Goal: Task Accomplishment & Management: Use online tool/utility

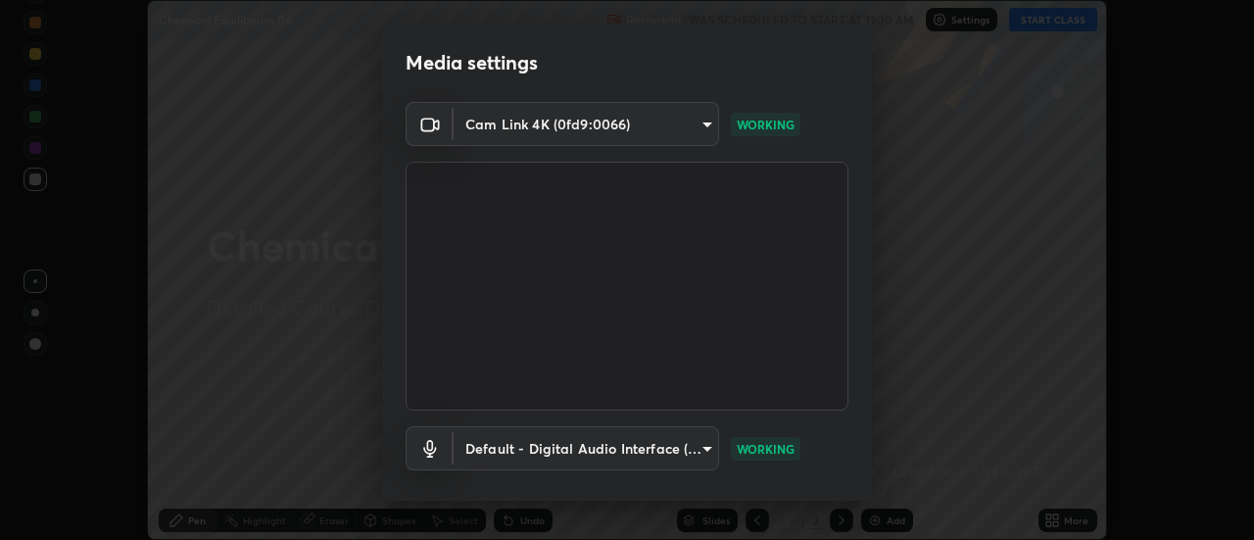
scroll to position [103, 0]
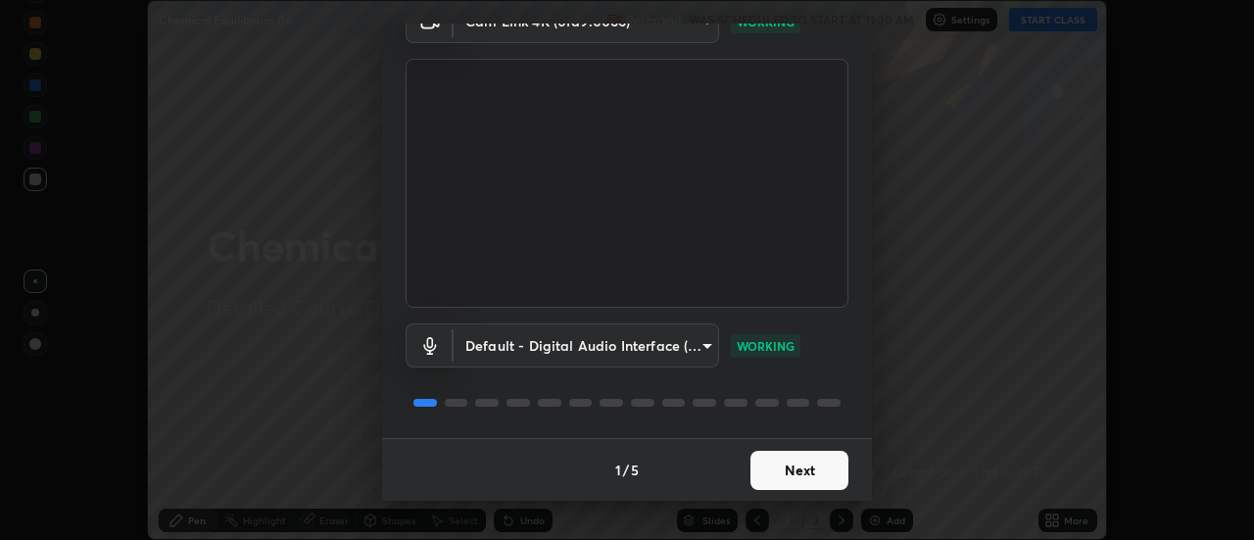
click at [806, 465] on button "Next" at bounding box center [799, 470] width 98 height 39
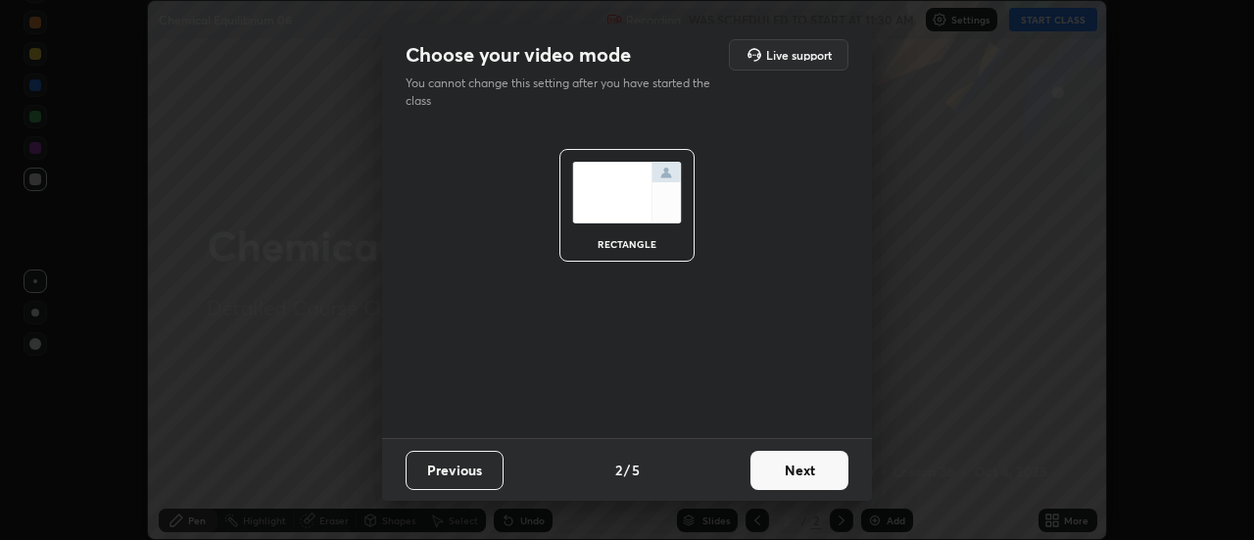
scroll to position [0, 0]
click at [811, 470] on button "Next" at bounding box center [799, 470] width 98 height 39
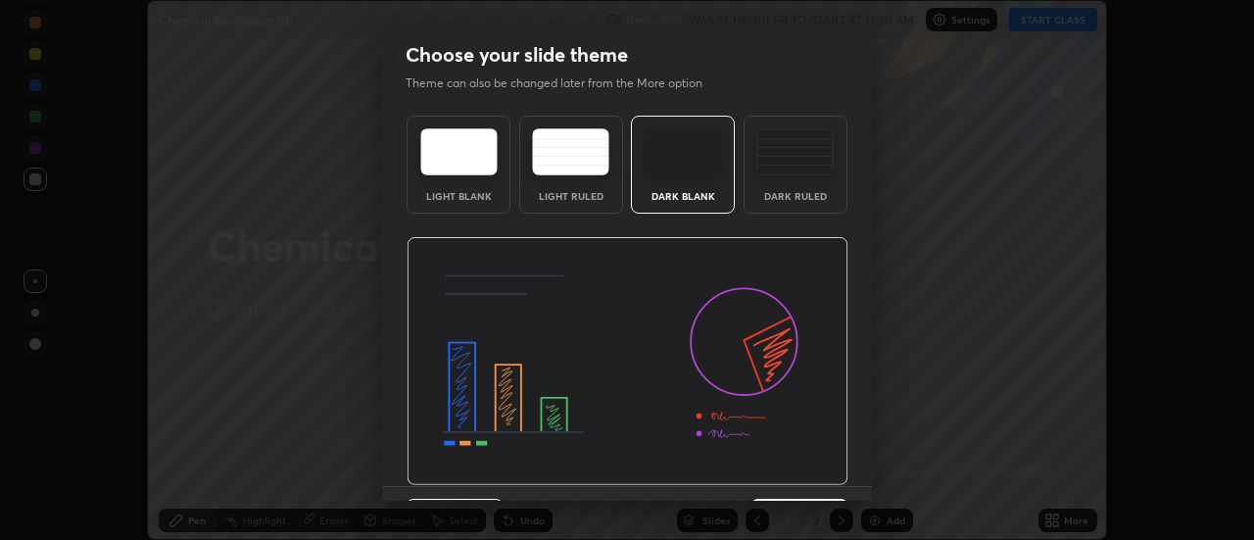
scroll to position [48, 0]
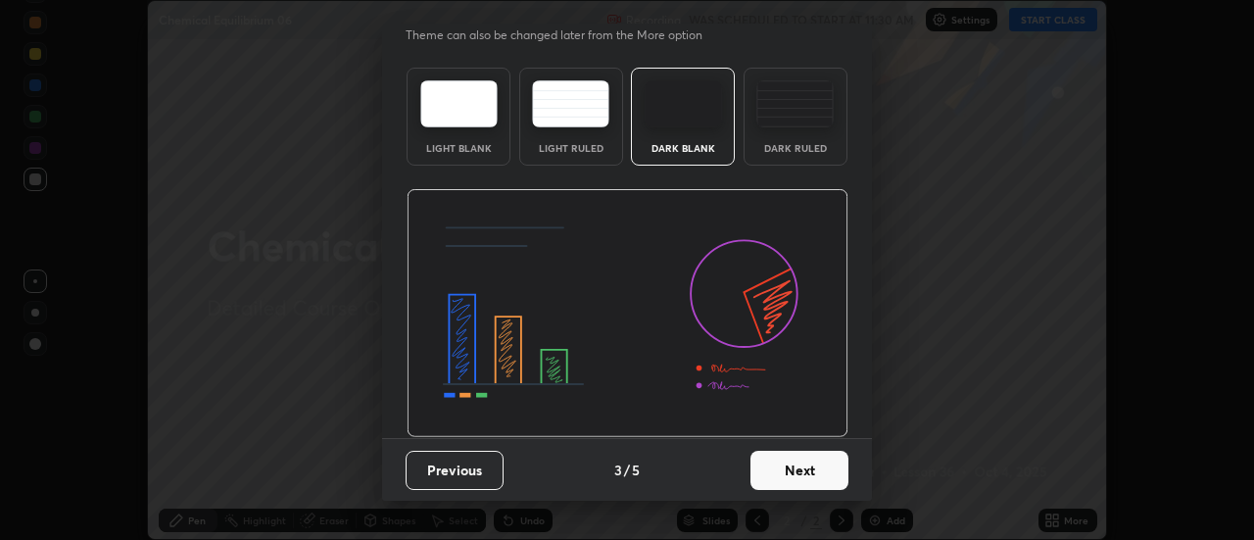
click at [814, 473] on button "Next" at bounding box center [799, 470] width 98 height 39
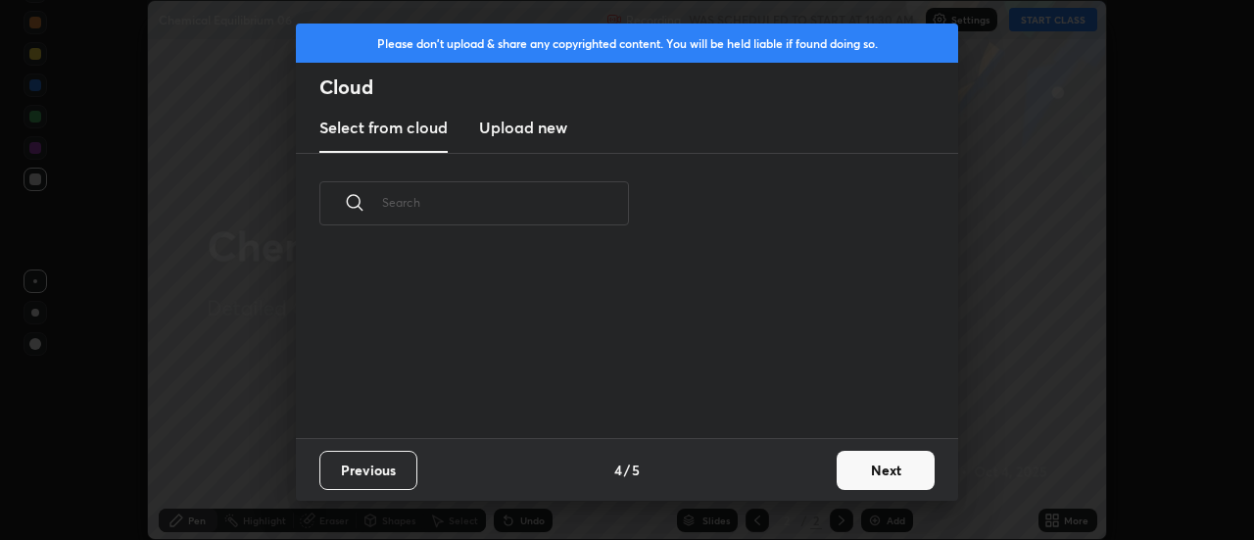
click at [844, 481] on button "Next" at bounding box center [886, 470] width 98 height 39
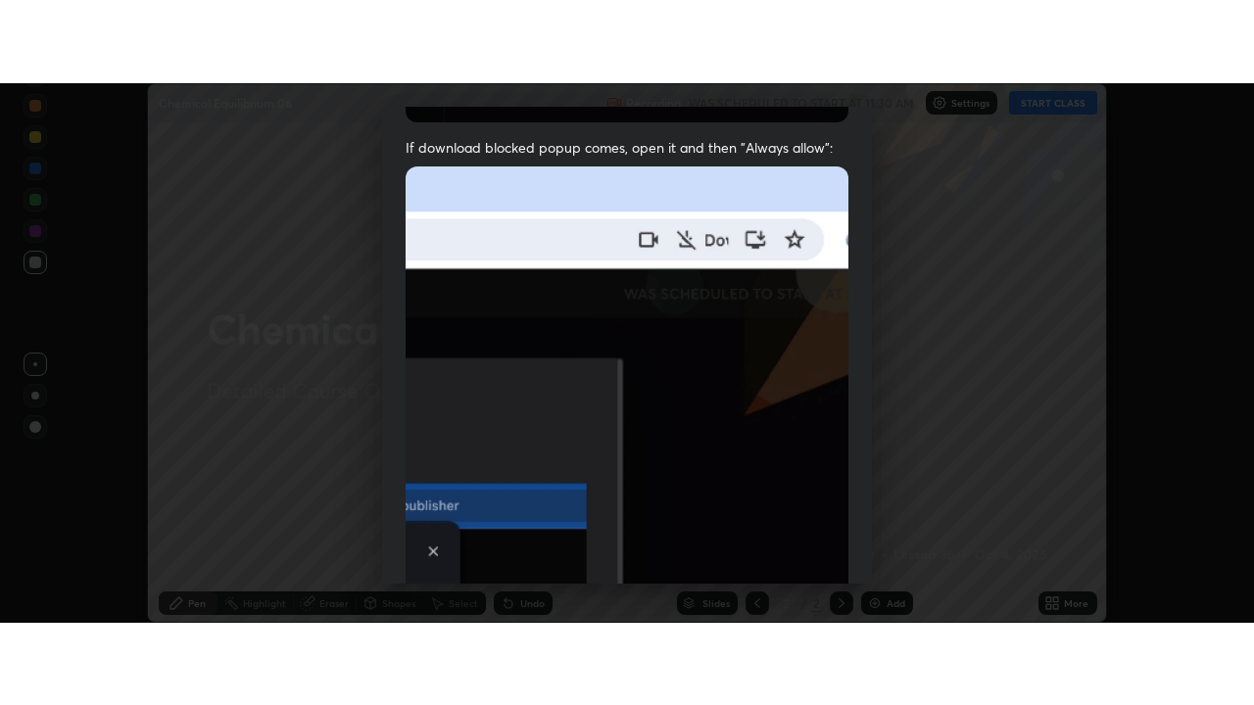
scroll to position [503, 0]
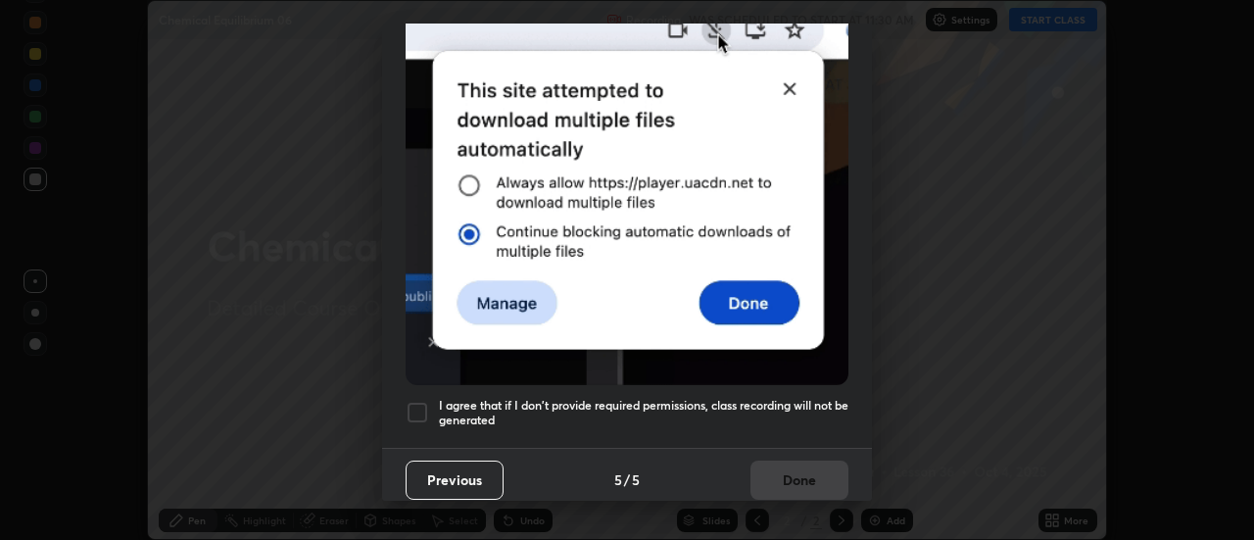
click at [427, 413] on div at bounding box center [418, 413] width 24 height 24
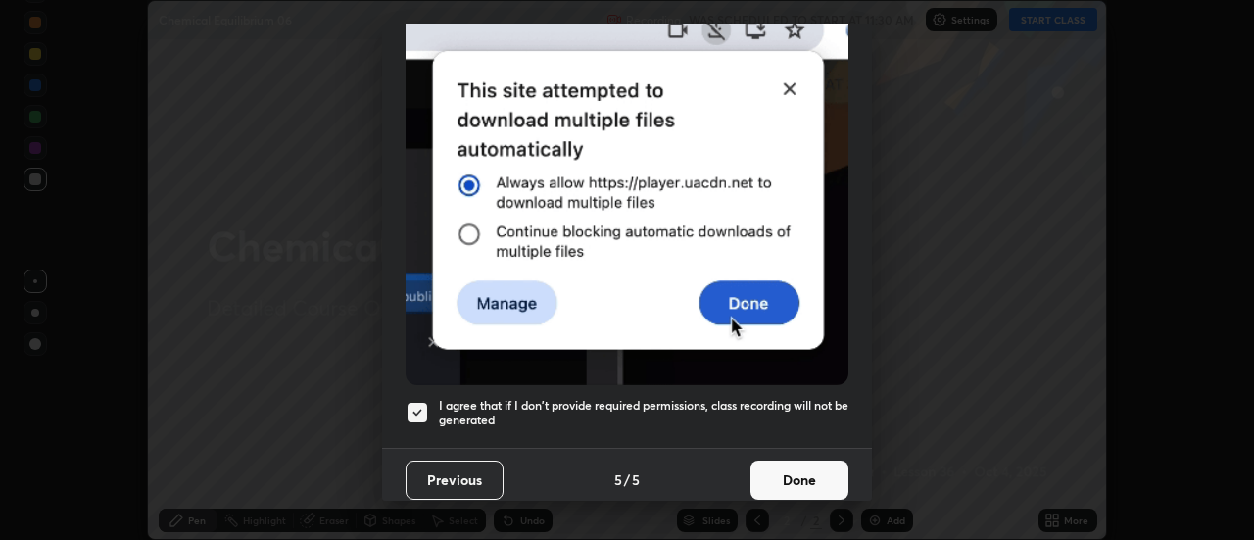
click at [775, 477] on button "Done" at bounding box center [799, 479] width 98 height 39
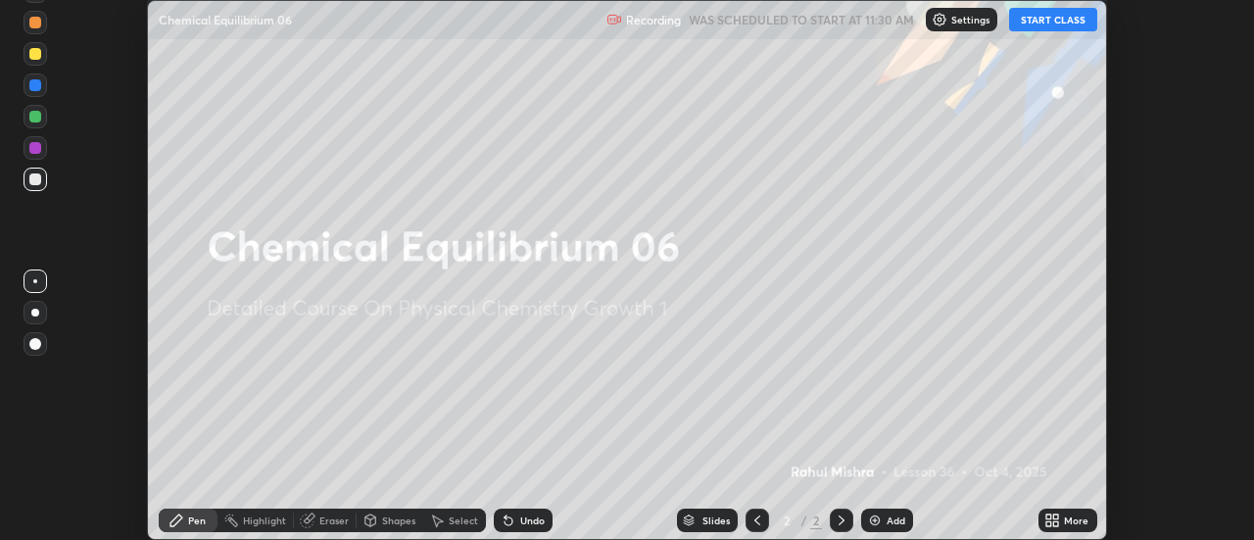
click at [1035, 17] on button "START CLASS" at bounding box center [1053, 20] width 88 height 24
click at [1058, 518] on icon at bounding box center [1056, 516] width 5 height 5
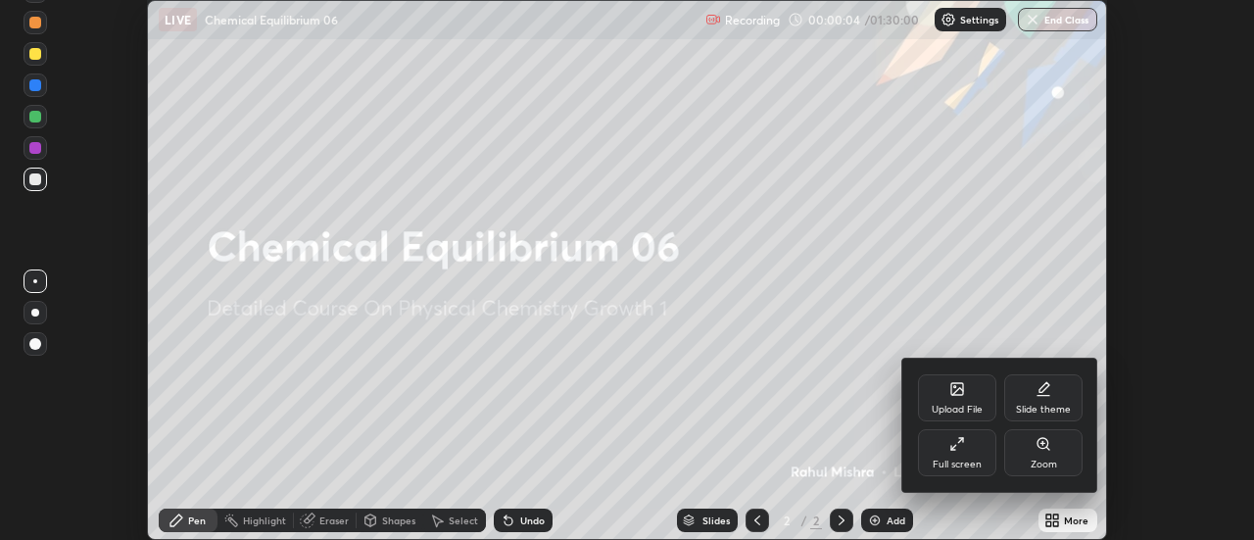
click at [958, 459] on div "Full screen" at bounding box center [957, 464] width 49 height 10
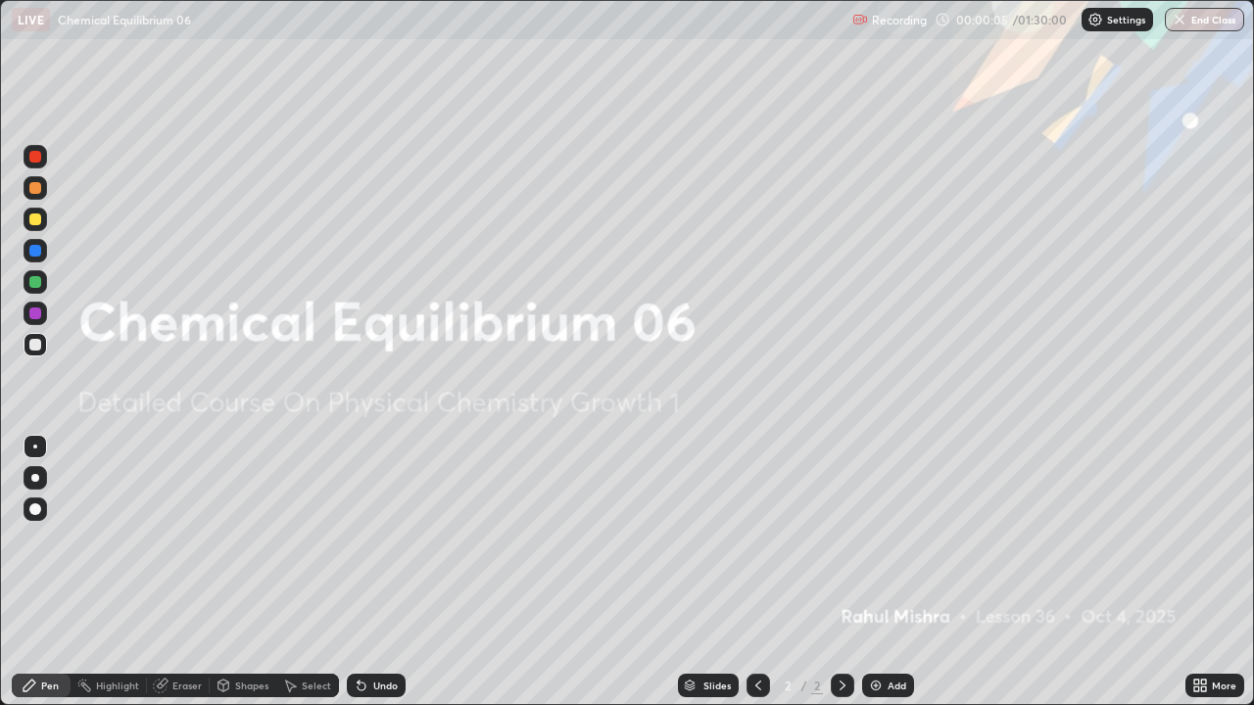
scroll to position [705, 1254]
click at [880, 539] on img at bounding box center [876, 686] width 16 height 16
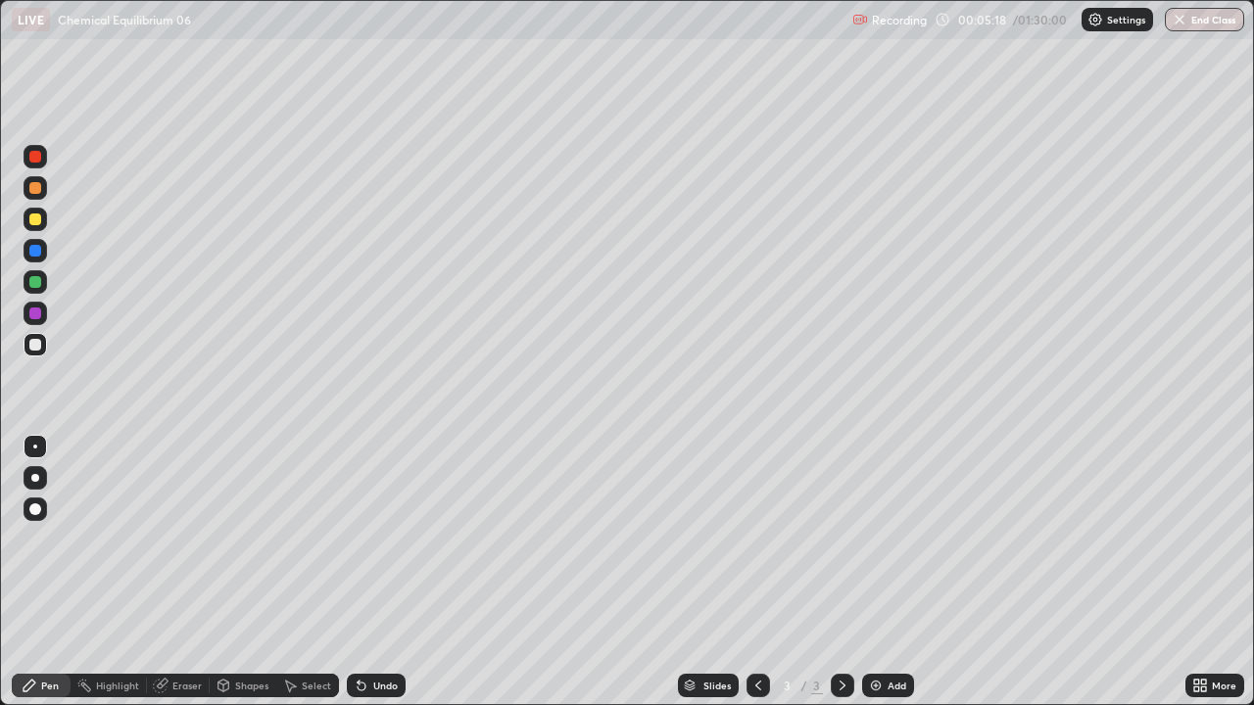
click at [871, 539] on img at bounding box center [876, 686] width 16 height 16
click at [369, 539] on div "Undo" at bounding box center [376, 686] width 59 height 24
click at [38, 280] on div at bounding box center [35, 282] width 12 height 12
click at [884, 539] on div "Add" at bounding box center [888, 686] width 52 height 24
click at [39, 342] on div at bounding box center [35, 345] width 12 height 12
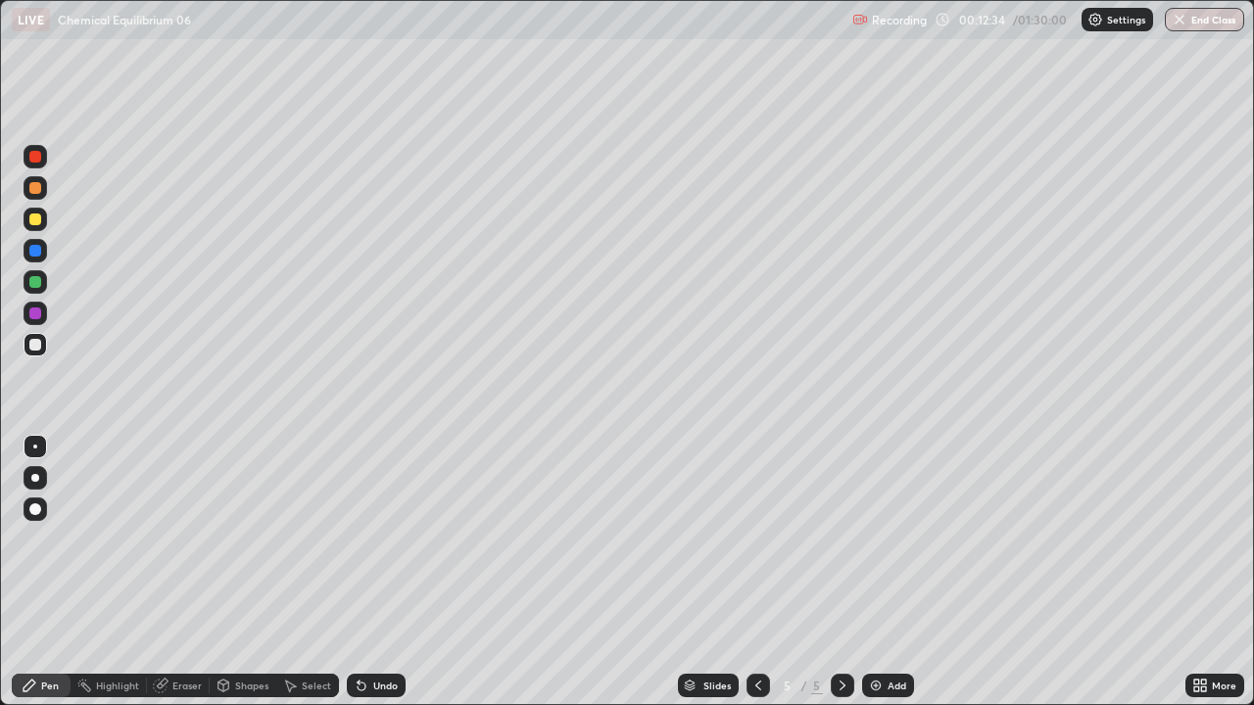
click at [375, 539] on div "Undo" at bounding box center [385, 686] width 24 height 10
click at [32, 280] on div at bounding box center [35, 282] width 12 height 12
click at [44, 344] on div at bounding box center [36, 345] width 24 height 24
click at [868, 539] on img at bounding box center [876, 686] width 16 height 16
click at [879, 539] on img at bounding box center [876, 686] width 16 height 16
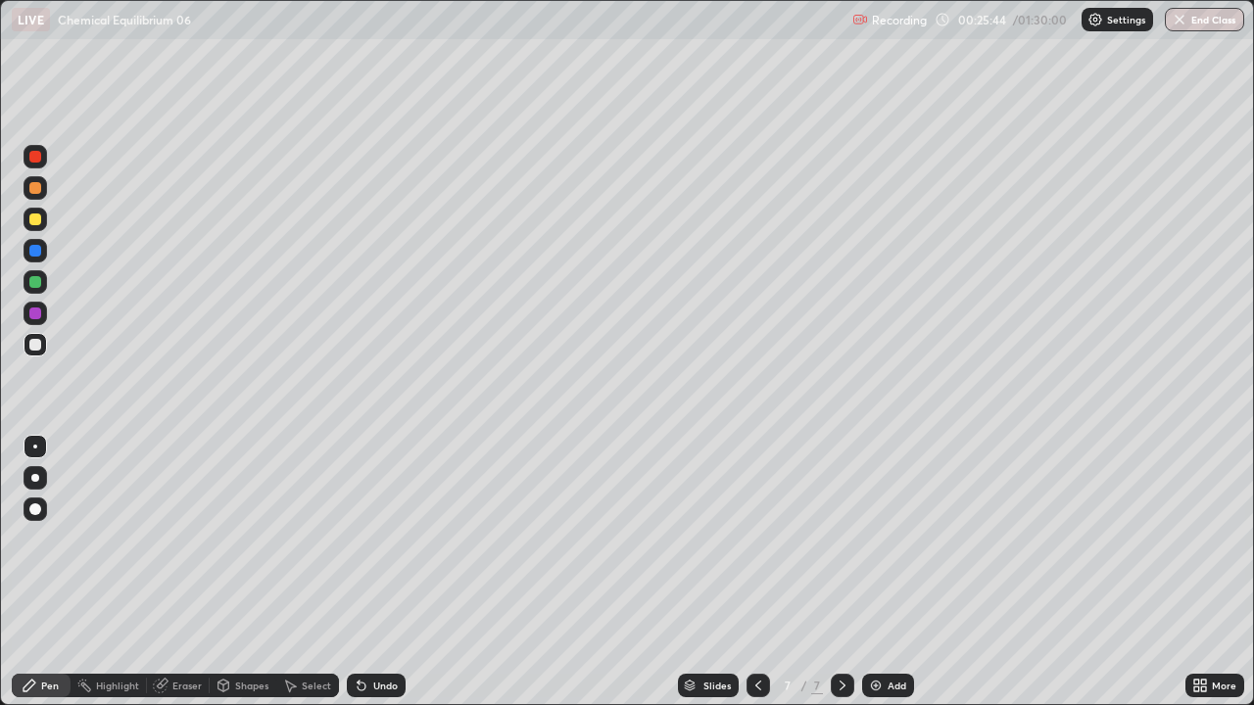
click at [40, 286] on div at bounding box center [36, 282] width 24 height 24
click at [39, 346] on div at bounding box center [35, 345] width 12 height 12
click at [881, 539] on img at bounding box center [876, 686] width 16 height 16
click at [381, 539] on div "Undo" at bounding box center [385, 686] width 24 height 10
click at [888, 539] on div "Add" at bounding box center [897, 686] width 19 height 10
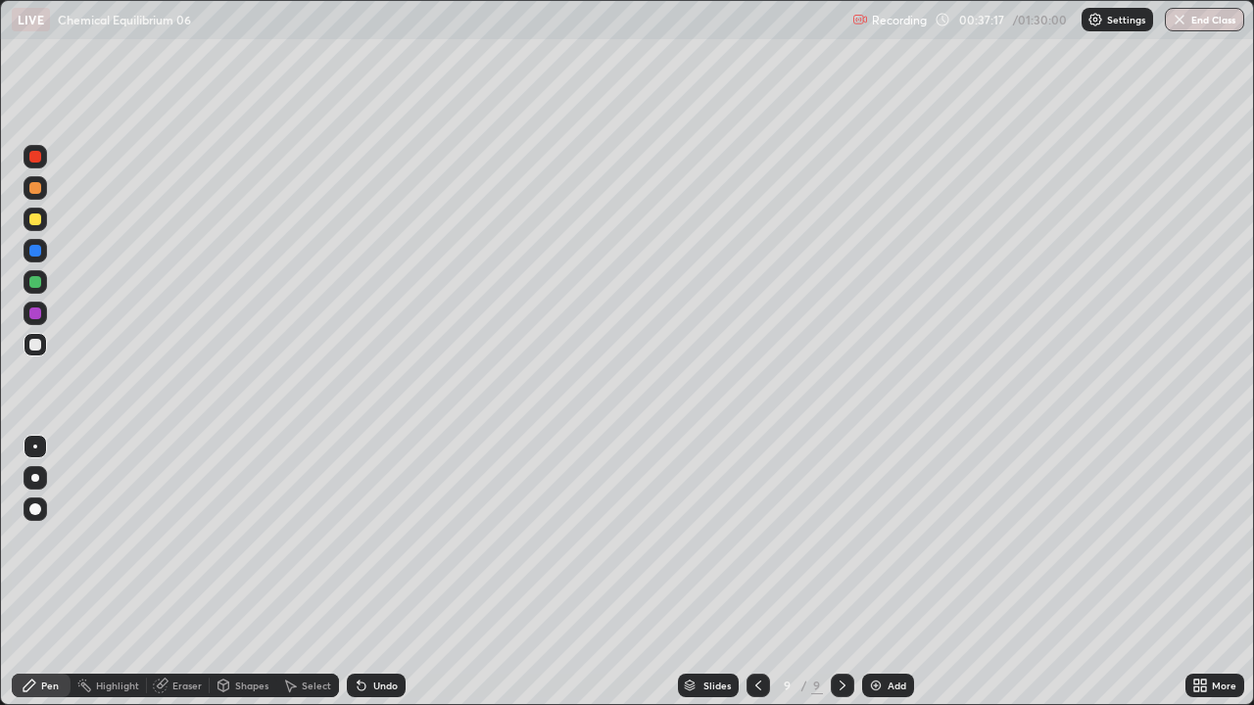
click at [35, 286] on div at bounding box center [35, 282] width 12 height 12
click at [36, 229] on div at bounding box center [36, 220] width 24 height 24
click at [30, 285] on div at bounding box center [35, 282] width 12 height 12
click at [38, 342] on div at bounding box center [35, 345] width 12 height 12
click at [378, 539] on div "Undo" at bounding box center [376, 686] width 59 height 24
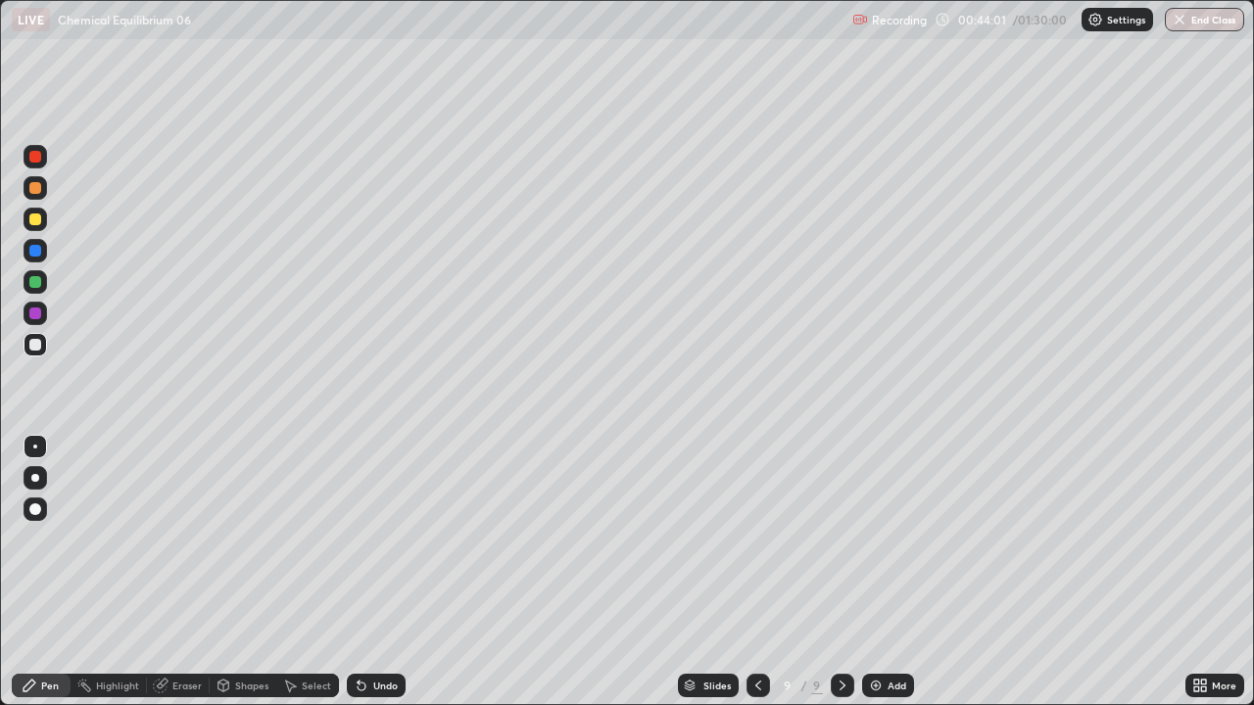
click at [870, 539] on img at bounding box center [876, 686] width 16 height 16
click at [35, 283] on div at bounding box center [35, 282] width 12 height 12
click at [36, 345] on div at bounding box center [35, 345] width 12 height 12
click at [752, 539] on icon at bounding box center [757, 686] width 16 height 16
click at [32, 282] on div at bounding box center [35, 282] width 12 height 12
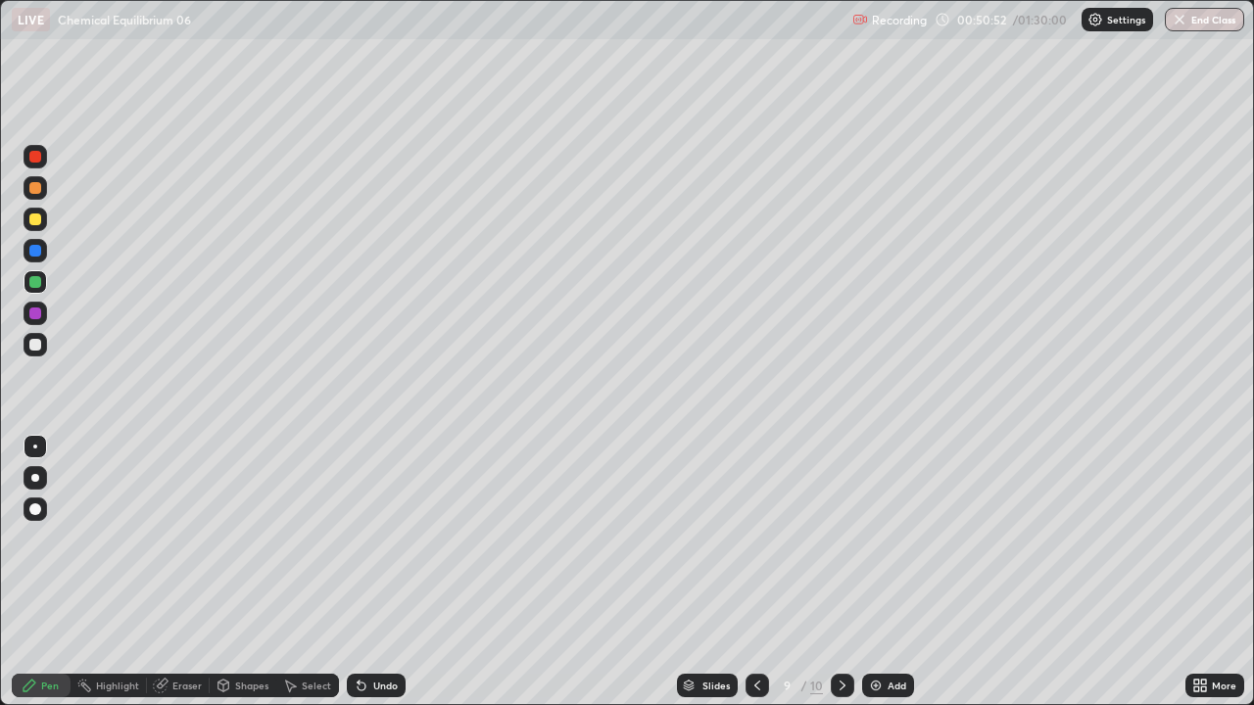
click at [842, 539] on icon at bounding box center [843, 686] width 16 height 16
click at [872, 539] on img at bounding box center [876, 686] width 16 height 16
click at [38, 228] on div at bounding box center [36, 220] width 24 height 24
click at [35, 348] on div at bounding box center [35, 345] width 12 height 12
click at [756, 539] on icon at bounding box center [758, 686] width 16 height 16
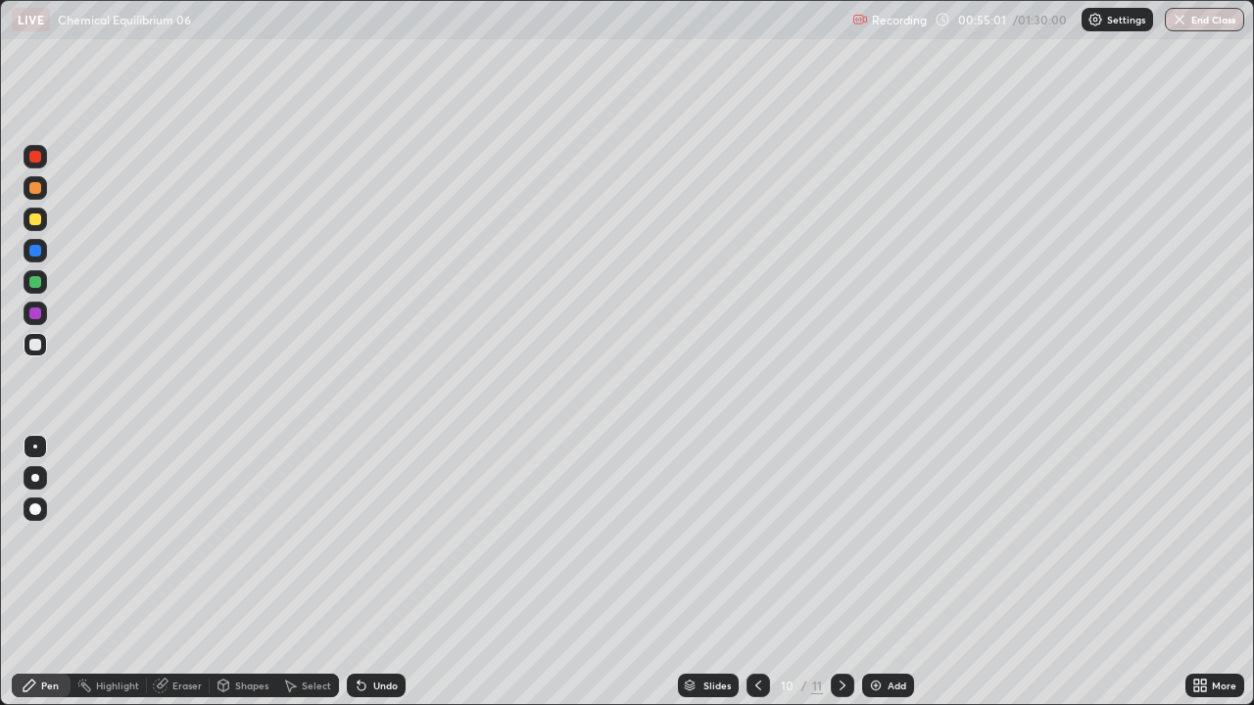
click at [756, 539] on icon at bounding box center [758, 686] width 16 height 16
click at [838, 539] on icon at bounding box center [843, 686] width 16 height 16
click at [839, 539] on icon at bounding box center [843, 686] width 16 height 16
click at [33, 285] on div at bounding box center [35, 282] width 12 height 12
click at [31, 219] on div at bounding box center [35, 220] width 12 height 12
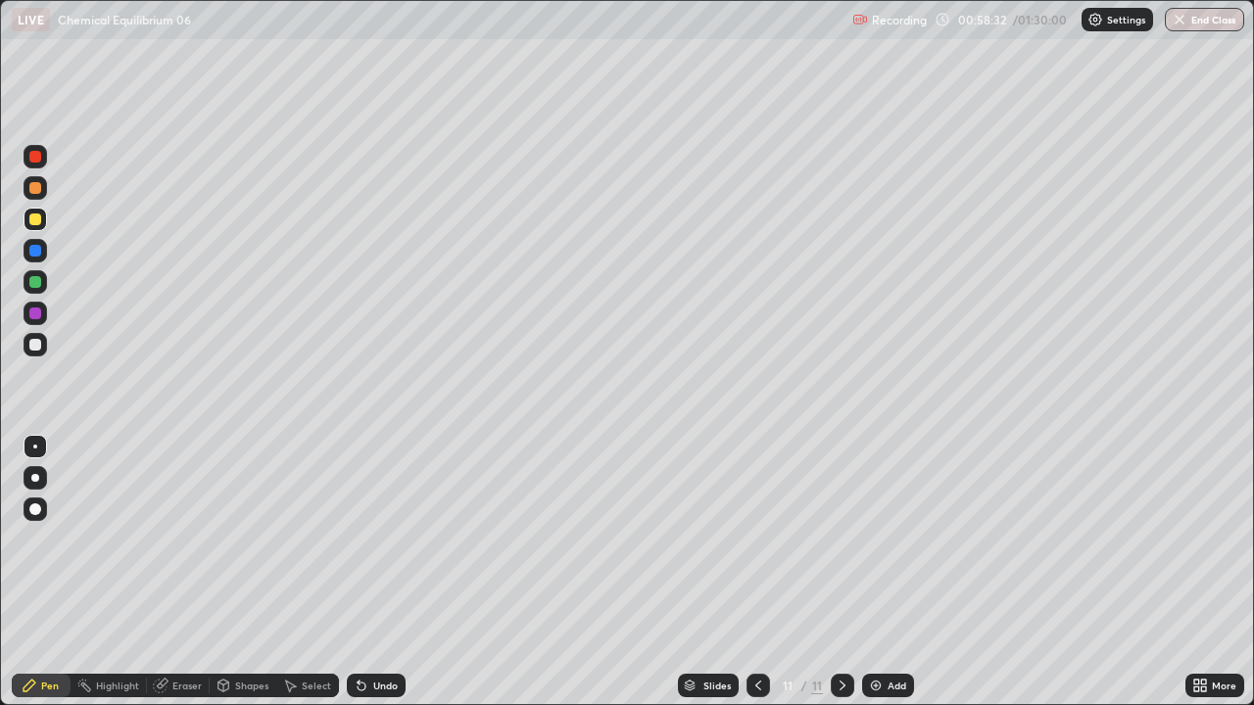
click at [369, 539] on div "Undo" at bounding box center [376, 686] width 59 height 24
click at [363, 539] on icon at bounding box center [362, 686] width 16 height 16
click at [766, 539] on div at bounding box center [758, 686] width 24 height 24
click at [747, 539] on div at bounding box center [758, 686] width 24 height 24
click at [170, 539] on div "Eraser" at bounding box center [178, 686] width 63 height 24
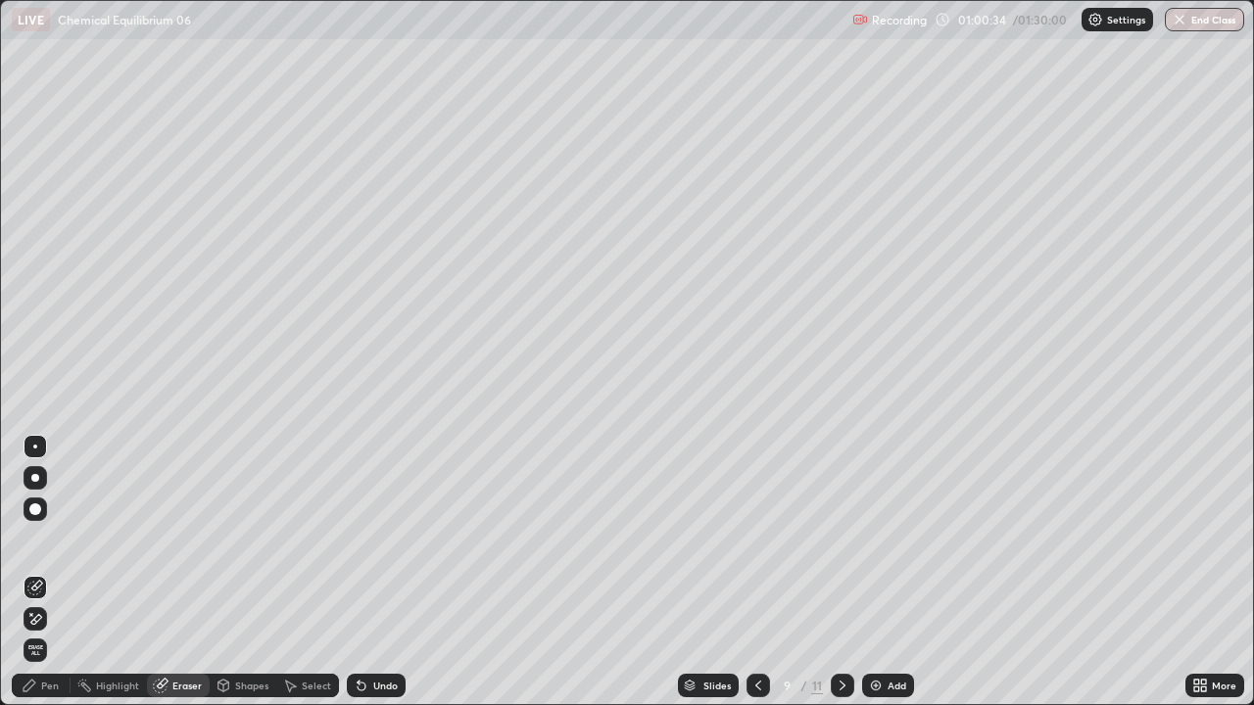
click at [28, 539] on icon at bounding box center [35, 619] width 16 height 17
click at [755, 539] on icon at bounding box center [758, 686] width 6 height 10
click at [757, 539] on icon at bounding box center [758, 686] width 16 height 16
click at [756, 539] on icon at bounding box center [758, 686] width 16 height 16
click at [755, 539] on icon at bounding box center [758, 686] width 16 height 16
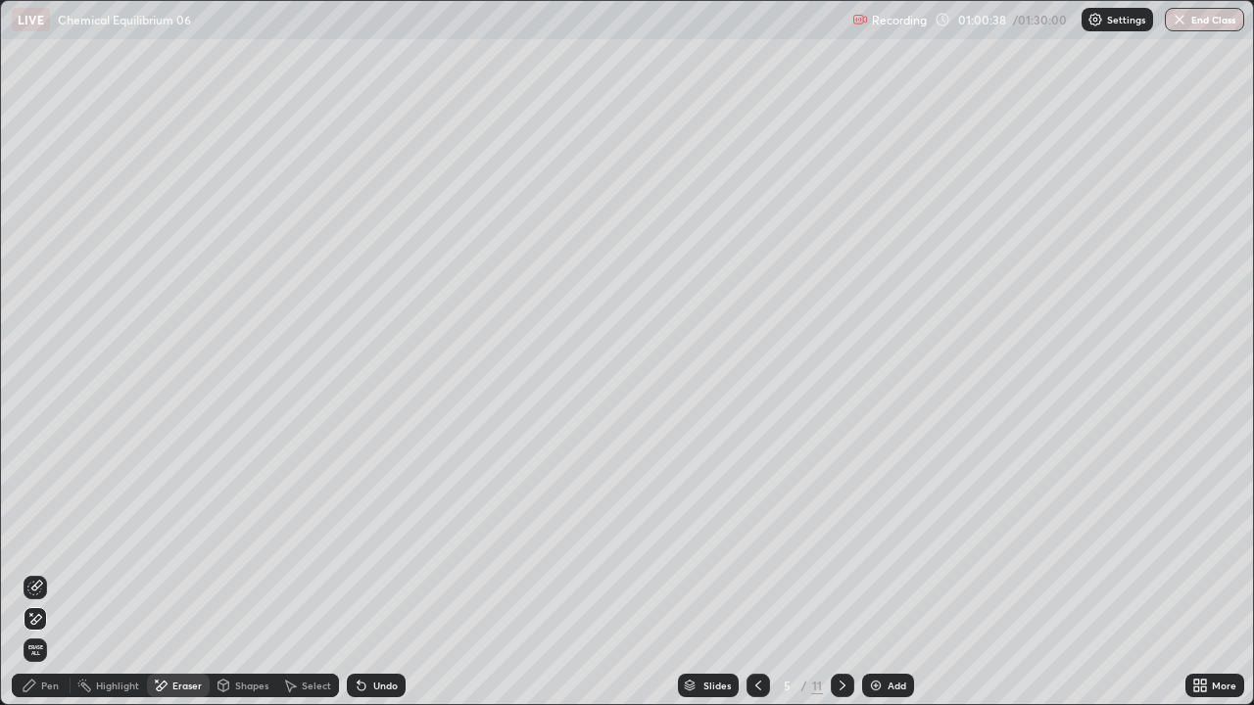
click at [765, 539] on div at bounding box center [758, 686] width 24 height 24
click at [753, 539] on icon at bounding box center [758, 686] width 16 height 16
click at [754, 539] on div at bounding box center [758, 686] width 24 height 24
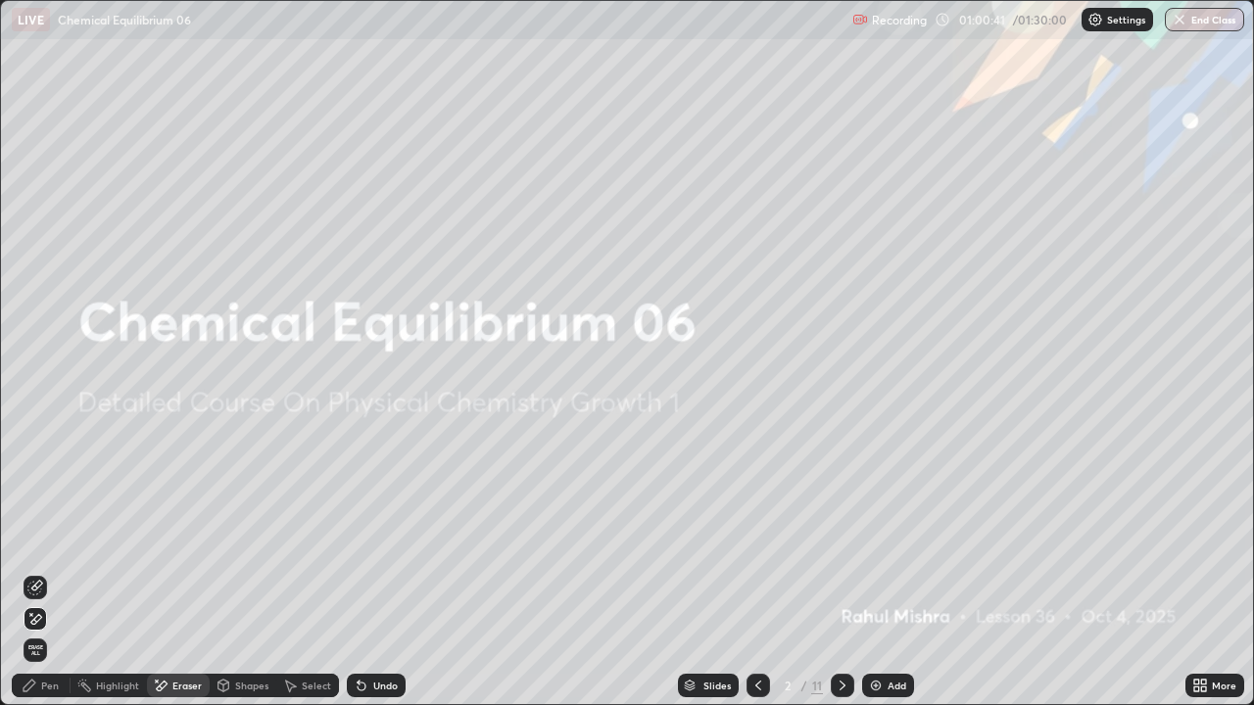
click at [841, 539] on icon at bounding box center [843, 686] width 16 height 16
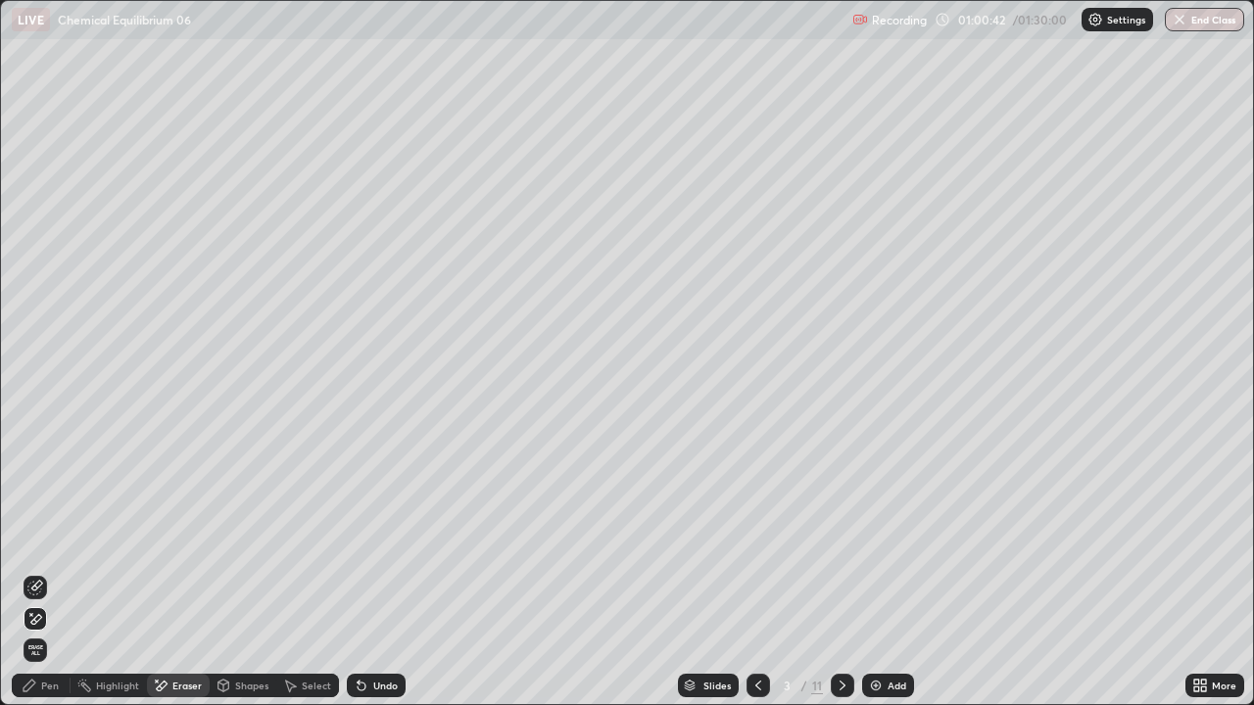
click at [841, 539] on icon at bounding box center [843, 686] width 16 height 16
click at [839, 539] on icon at bounding box center [843, 686] width 16 height 16
click at [841, 539] on icon at bounding box center [843, 686] width 16 height 16
click at [839, 539] on icon at bounding box center [843, 686] width 16 height 16
click at [753, 539] on div at bounding box center [758, 686] width 24 height 24
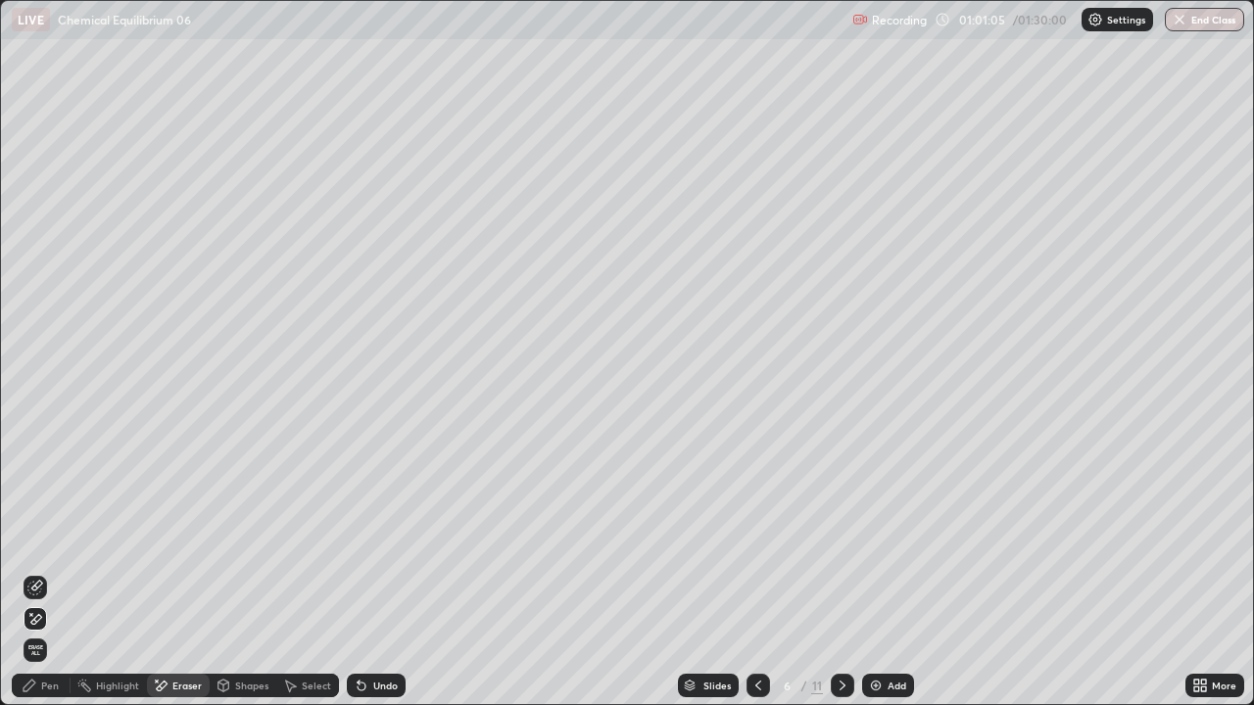
click at [841, 539] on icon at bounding box center [843, 686] width 16 height 16
click at [835, 539] on icon at bounding box center [843, 686] width 16 height 16
click at [755, 539] on icon at bounding box center [758, 686] width 16 height 16
click at [751, 539] on icon at bounding box center [758, 686] width 16 height 16
click at [756, 539] on icon at bounding box center [758, 686] width 16 height 16
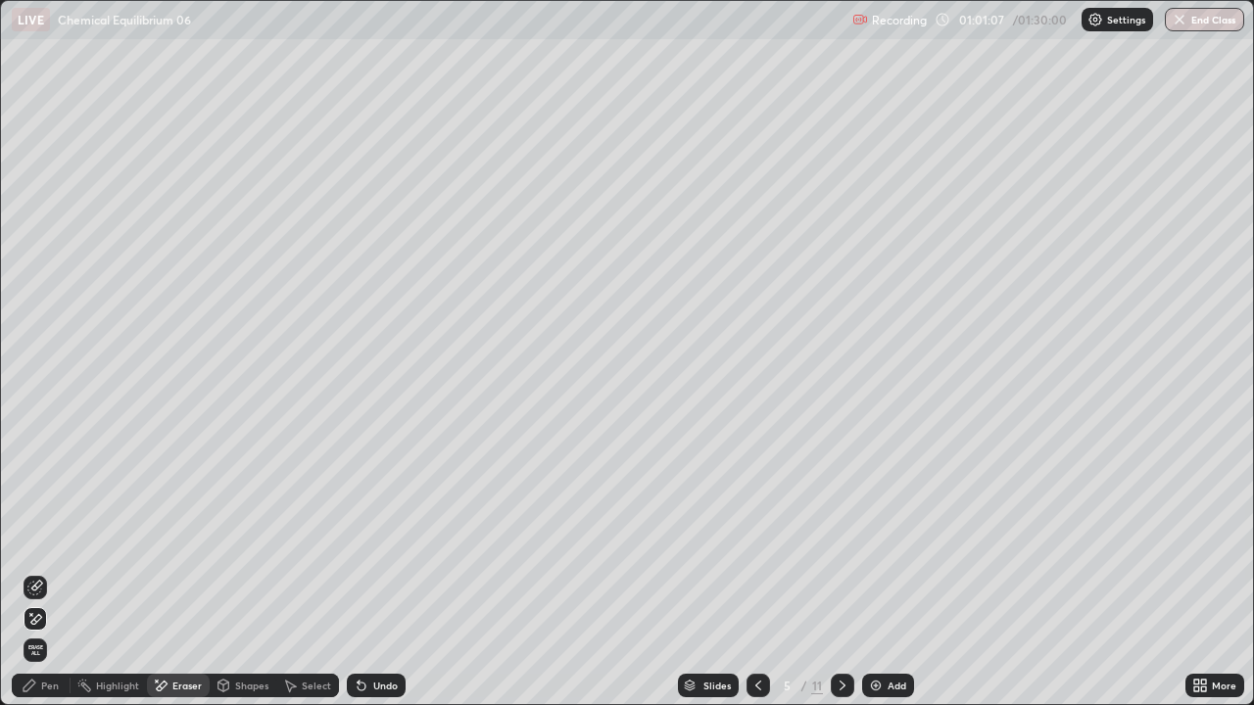
click at [755, 539] on icon at bounding box center [758, 686] width 6 height 10
click at [841, 539] on icon at bounding box center [843, 686] width 16 height 16
click at [838, 539] on icon at bounding box center [843, 686] width 16 height 16
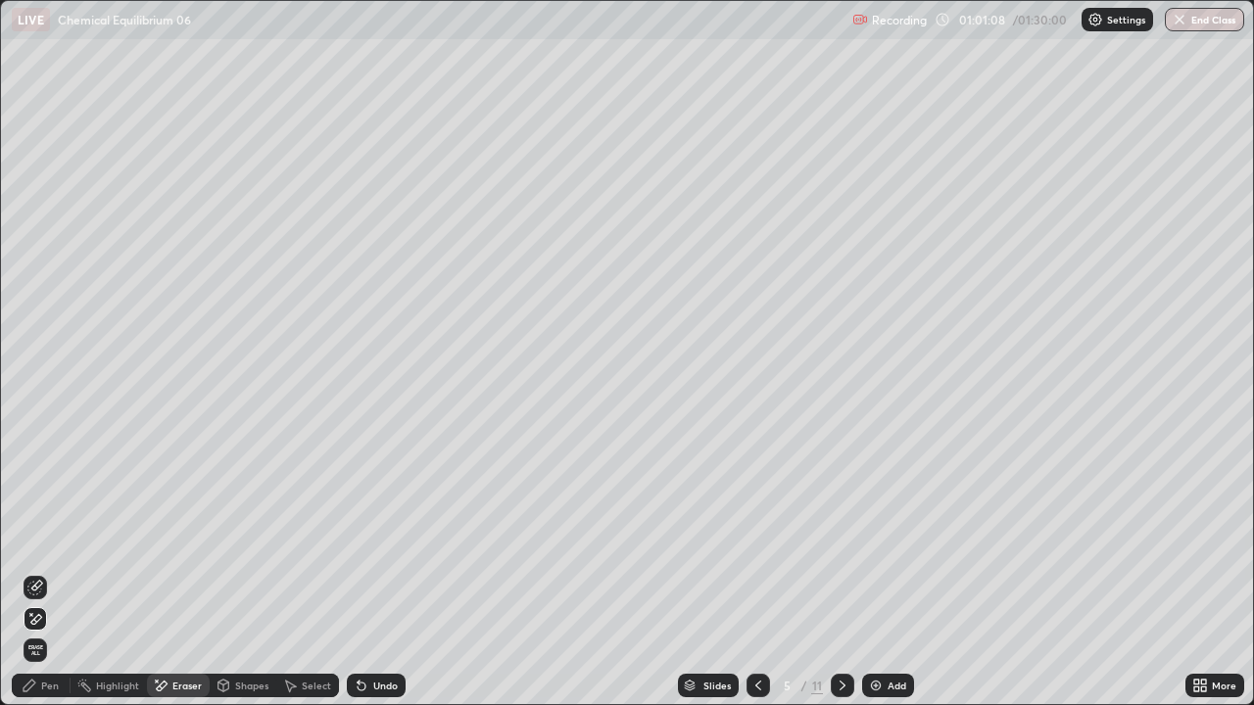
click at [840, 539] on icon at bounding box center [843, 686] width 6 height 10
click at [840, 539] on icon at bounding box center [843, 686] width 16 height 16
click at [756, 539] on icon at bounding box center [758, 686] width 16 height 16
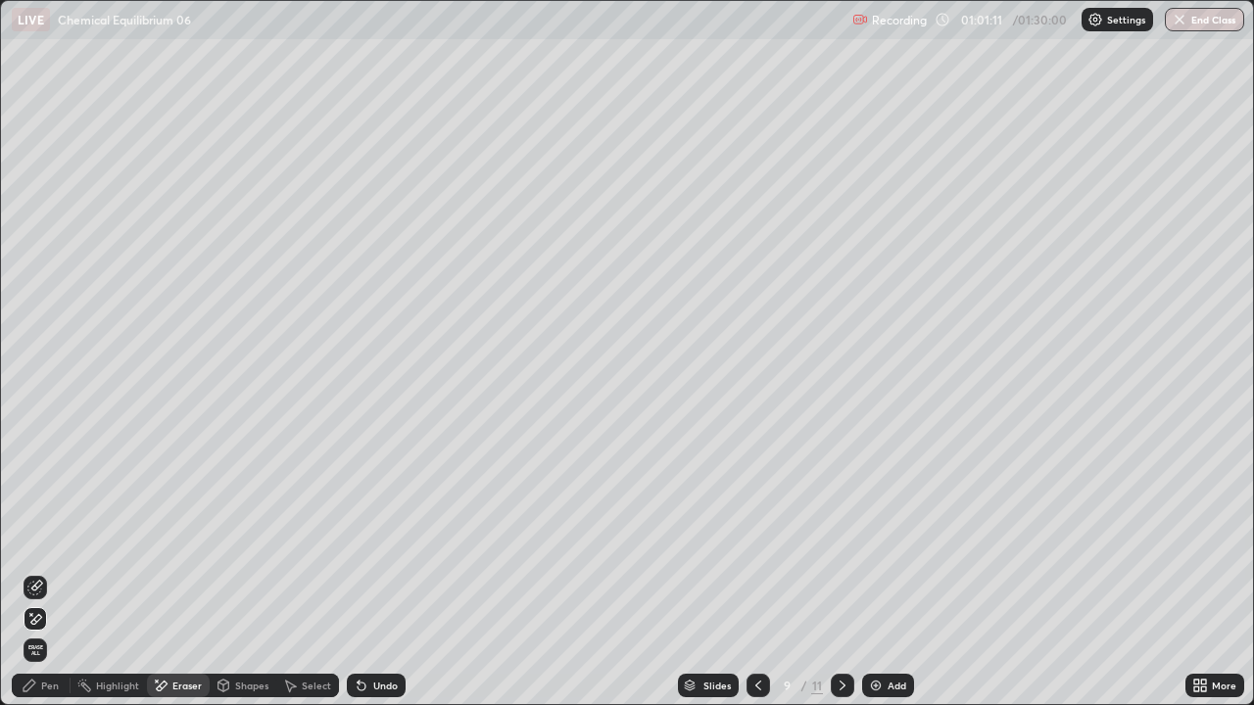
click at [758, 539] on icon at bounding box center [758, 686] width 16 height 16
click at [754, 539] on icon at bounding box center [758, 686] width 16 height 16
click at [838, 539] on div at bounding box center [843, 686] width 24 height 24
click at [840, 539] on div at bounding box center [843, 686] width 24 height 24
click at [757, 539] on icon at bounding box center [758, 686] width 16 height 16
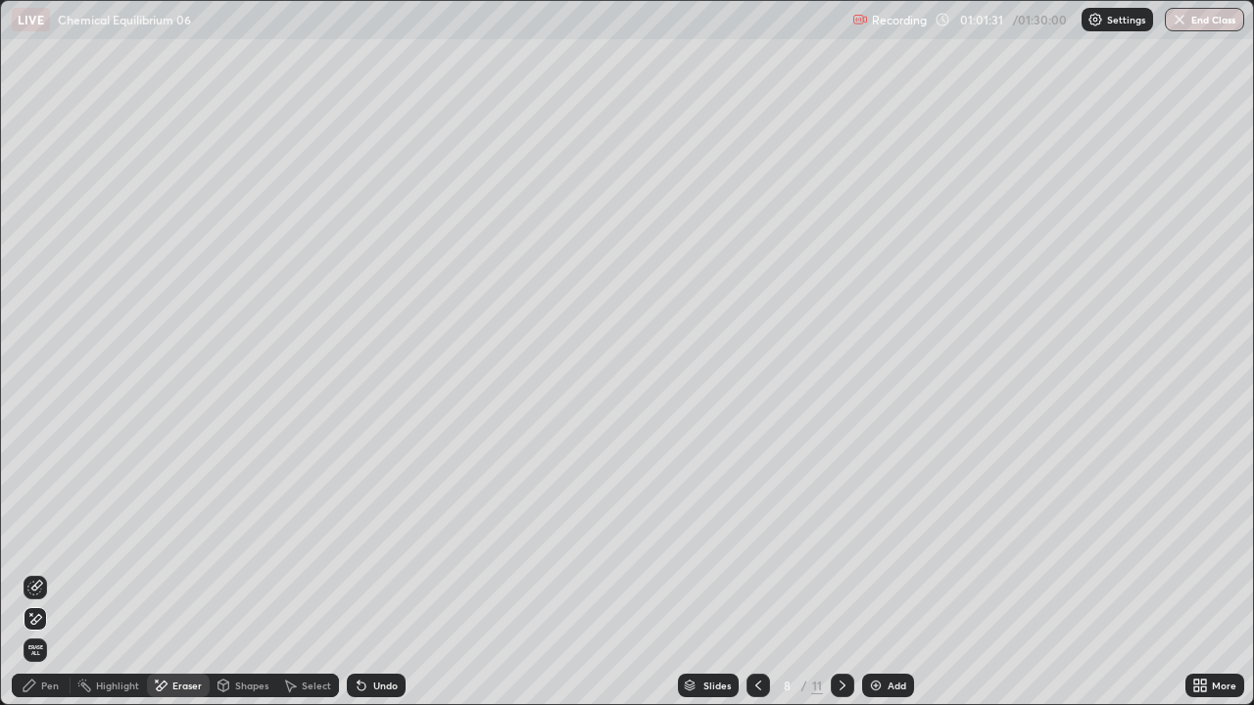
click at [753, 539] on icon at bounding box center [758, 686] width 16 height 16
click at [842, 539] on icon at bounding box center [843, 686] width 16 height 16
click at [840, 539] on icon at bounding box center [843, 686] width 16 height 16
click at [755, 539] on icon at bounding box center [758, 686] width 16 height 16
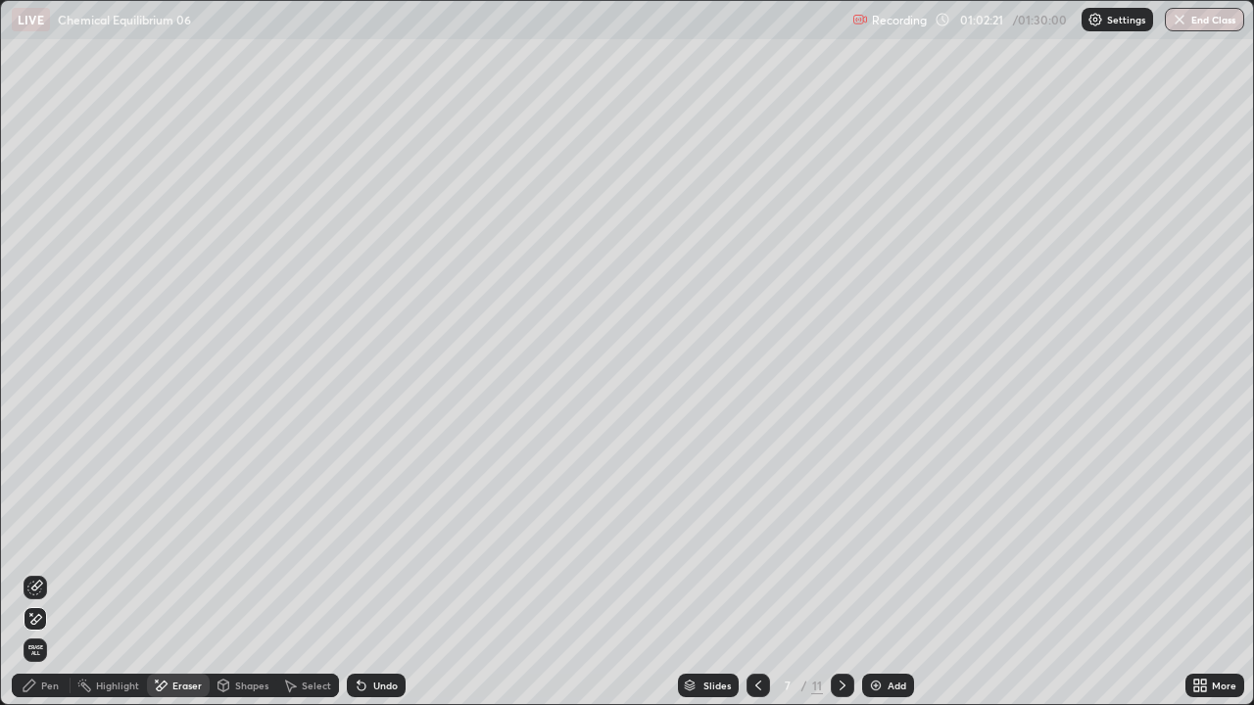
click at [756, 539] on icon at bounding box center [758, 686] width 16 height 16
click at [753, 539] on icon at bounding box center [758, 686] width 16 height 16
click at [756, 539] on icon at bounding box center [758, 686] width 16 height 16
click at [753, 539] on div at bounding box center [758, 686] width 24 height 24
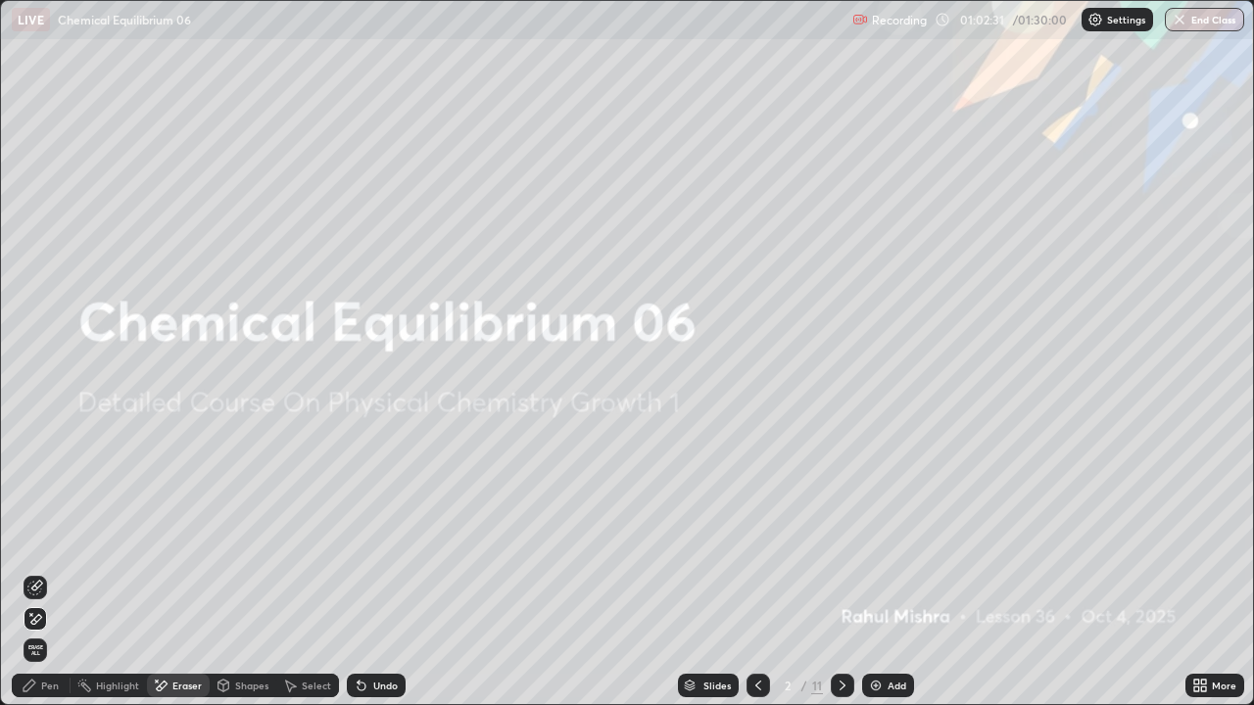
click at [838, 539] on icon at bounding box center [843, 686] width 16 height 16
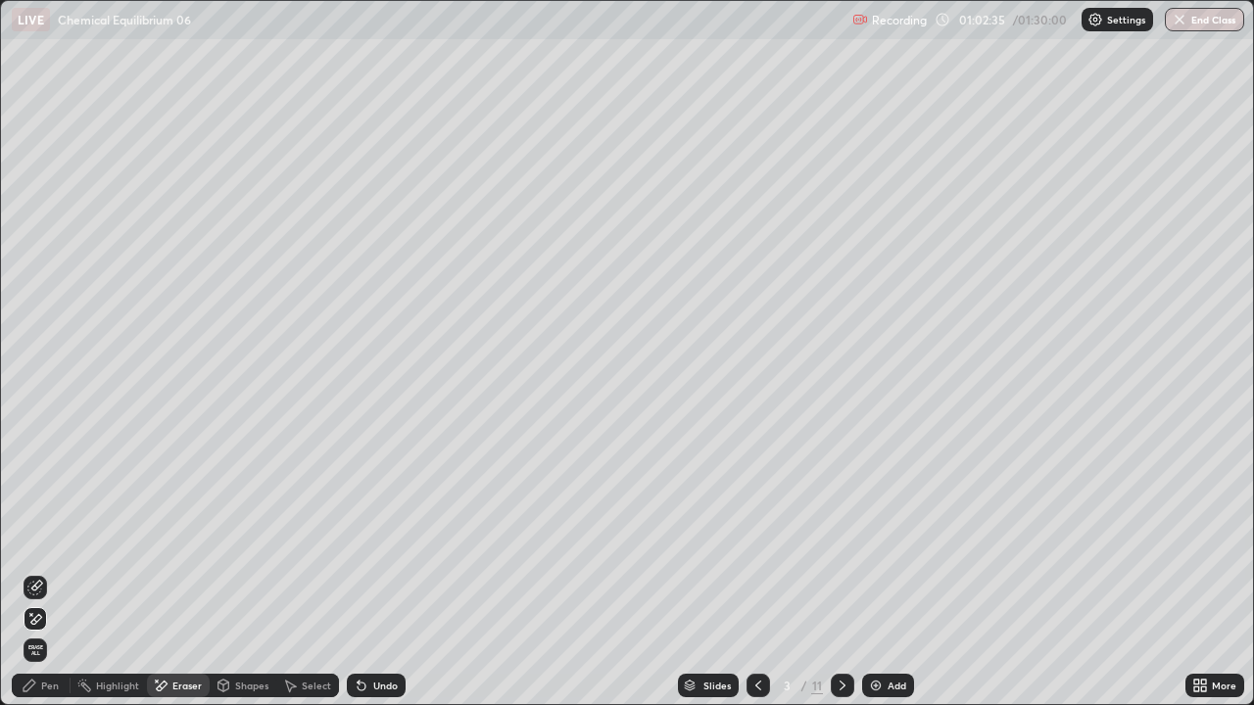
click at [840, 539] on icon at bounding box center [843, 686] width 16 height 16
click at [842, 539] on icon at bounding box center [843, 686] width 16 height 16
click at [840, 539] on icon at bounding box center [843, 686] width 6 height 10
click at [1214, 27] on button "End Class" at bounding box center [1204, 20] width 79 height 24
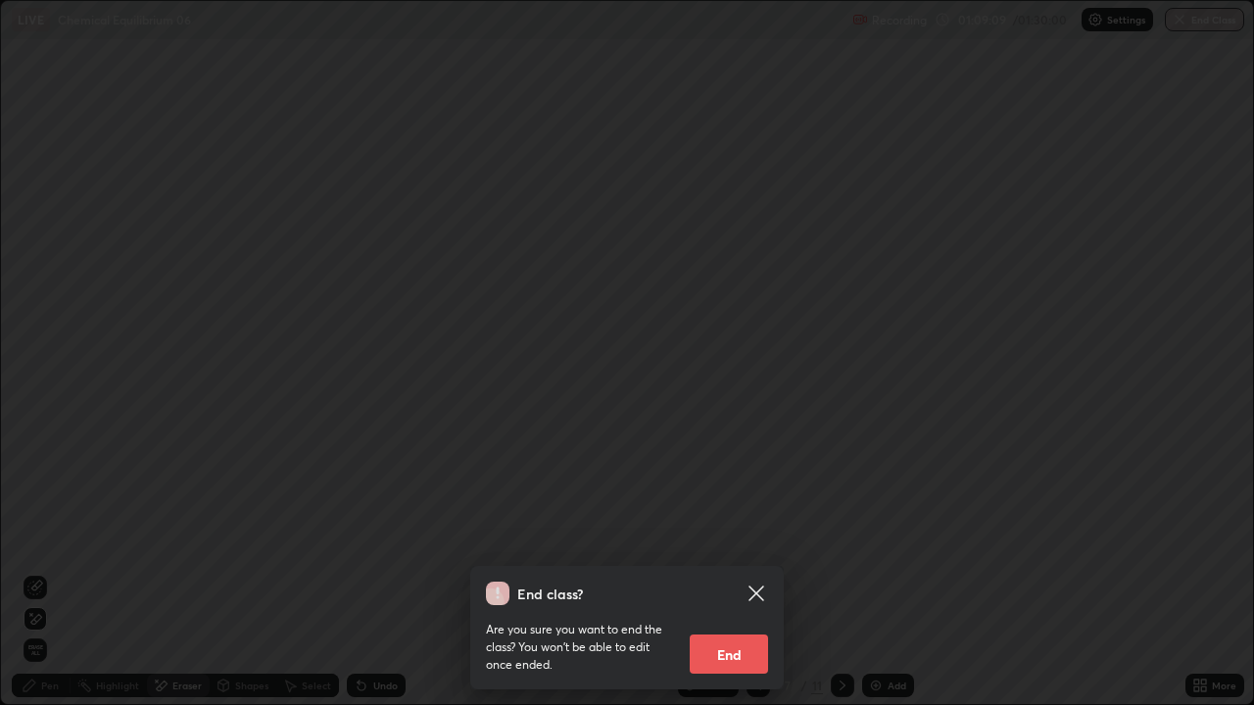
click at [732, 539] on button "End" at bounding box center [729, 654] width 78 height 39
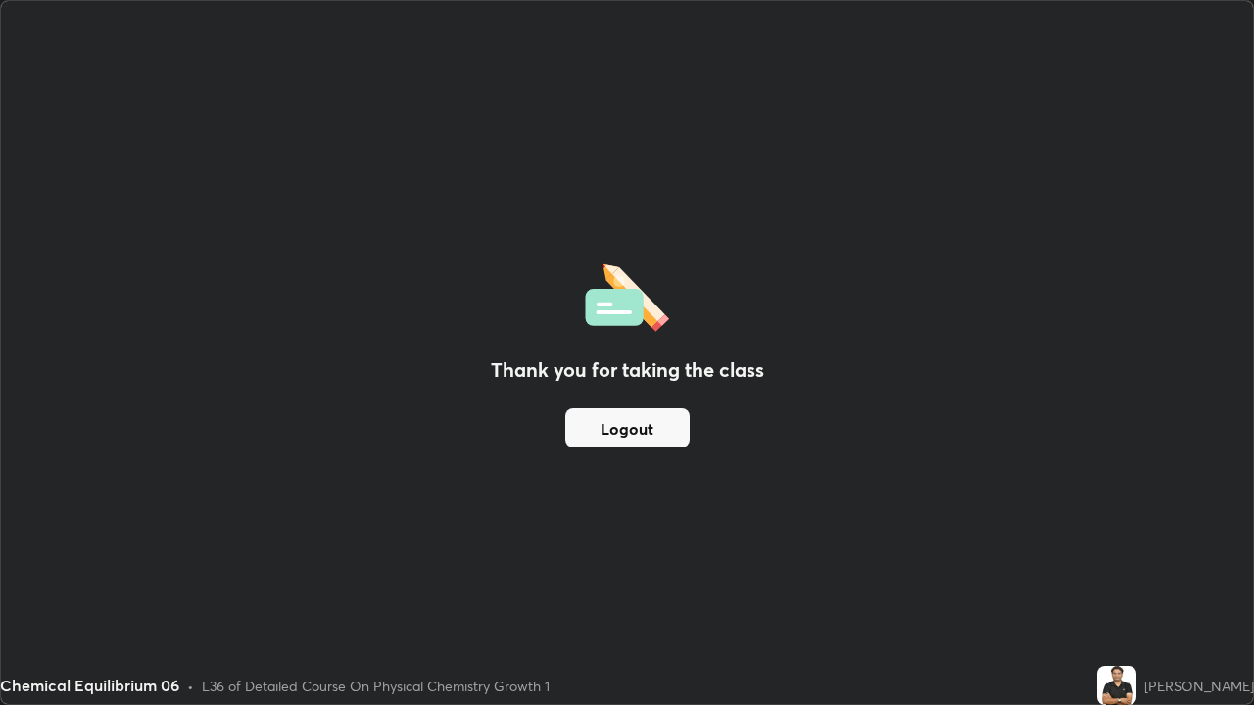
click at [629, 435] on button "Logout" at bounding box center [627, 428] width 124 height 39
click at [625, 439] on button "Logout" at bounding box center [627, 428] width 124 height 39
